Goal: Task Accomplishment & Management: Use online tool/utility

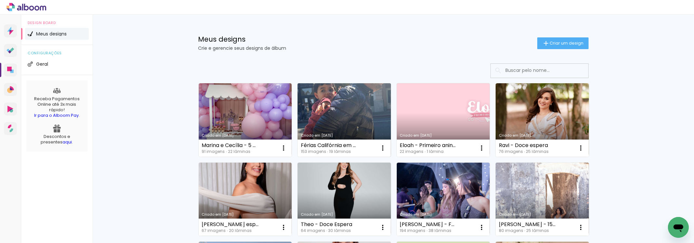
click at [323, 105] on link "Criado em [DATE]" at bounding box center [344, 120] width 93 height 74
